Goal: Communication & Community: Answer question/provide support

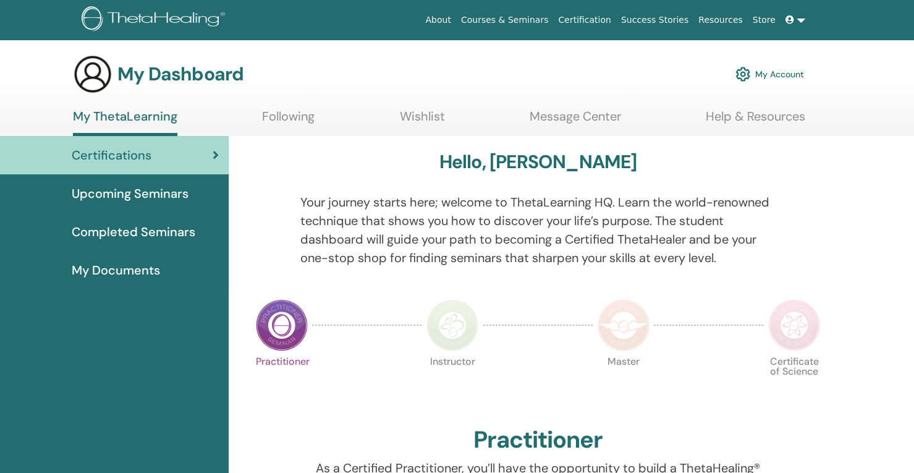
click at [798, 19] on link at bounding box center [796, 20] width 30 height 23
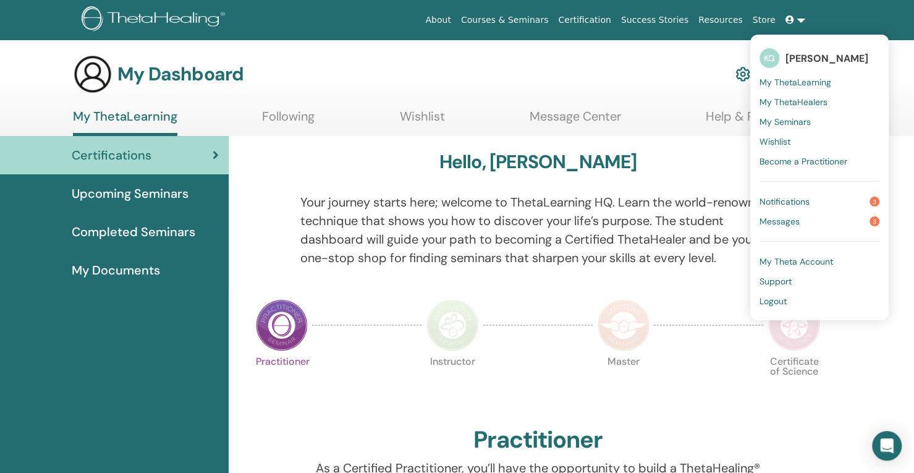
click at [778, 221] on span "Messages" at bounding box center [780, 221] width 40 height 11
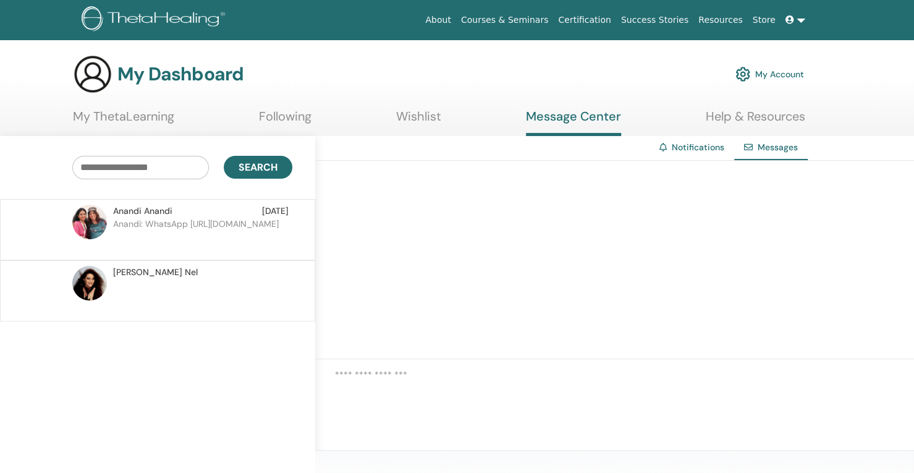
click at [216, 215] on div "[PERSON_NAME] [PERSON_NAME] [DATE]" at bounding box center [201, 211] width 176 height 13
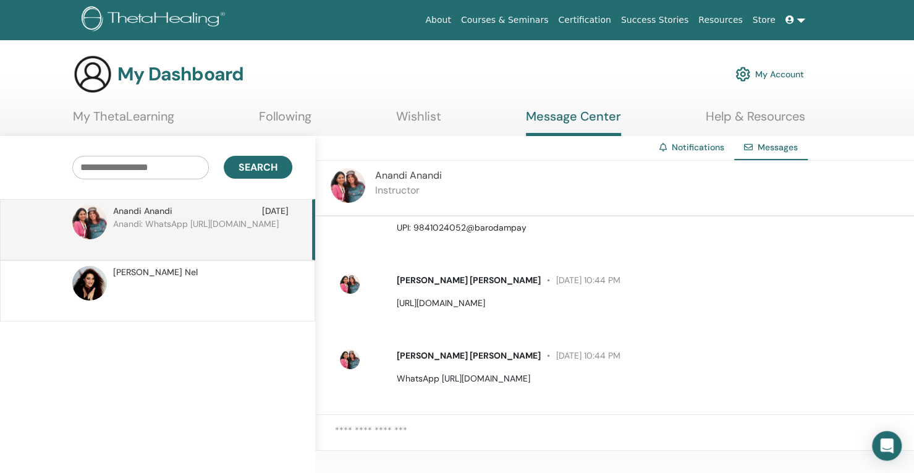
scroll to position [178, 0]
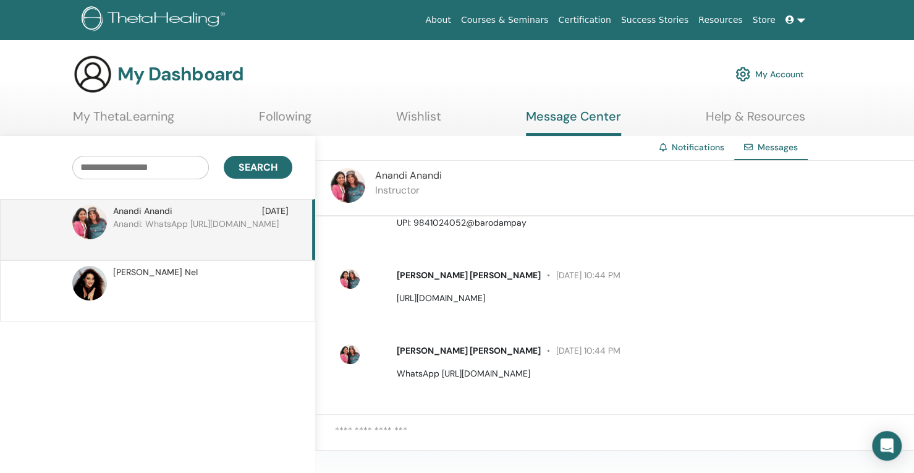
click at [586, 425] on textarea at bounding box center [624, 438] width 579 height 30
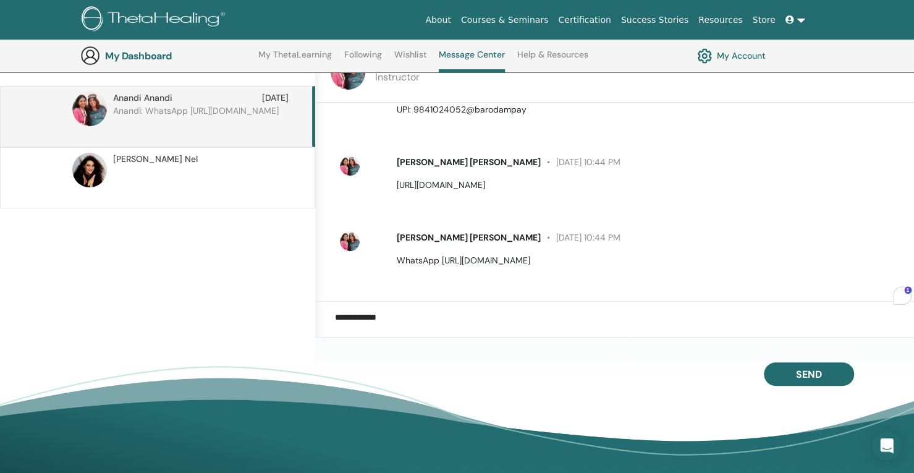
scroll to position [149, 0]
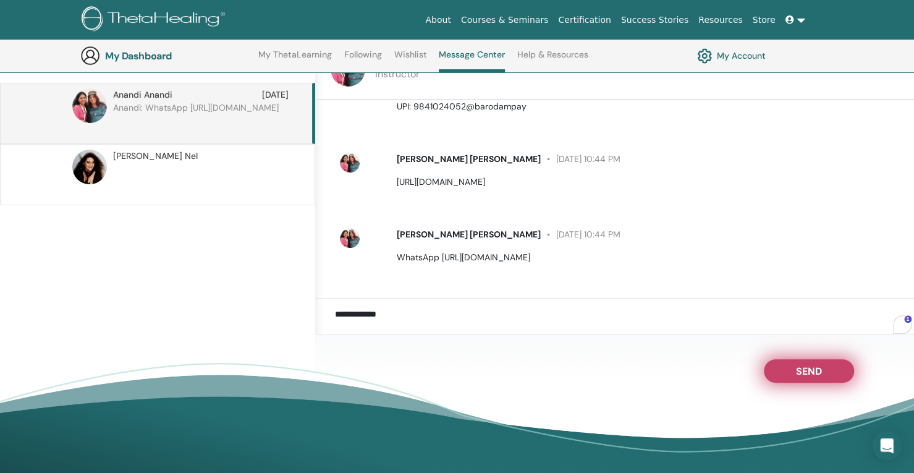
type textarea "**********"
click at [808, 362] on button "Send" at bounding box center [809, 370] width 90 height 23
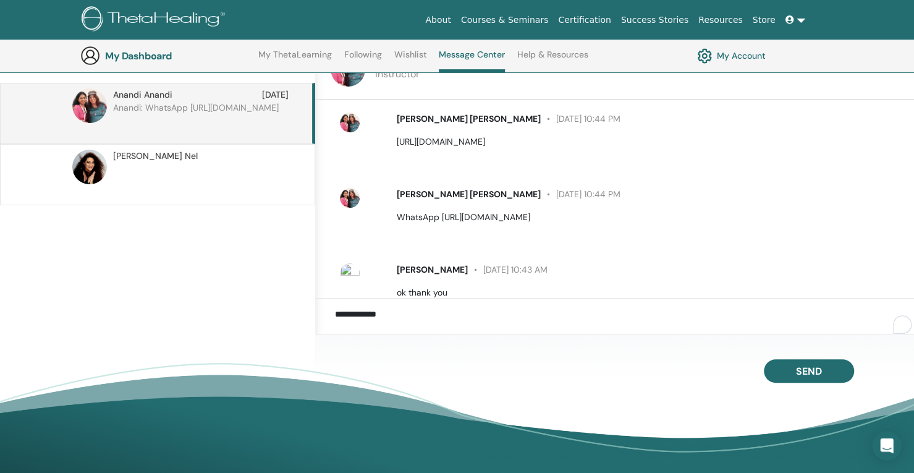
scroll to position [253, 0]
